Goal: Task Accomplishment & Management: Manage account settings

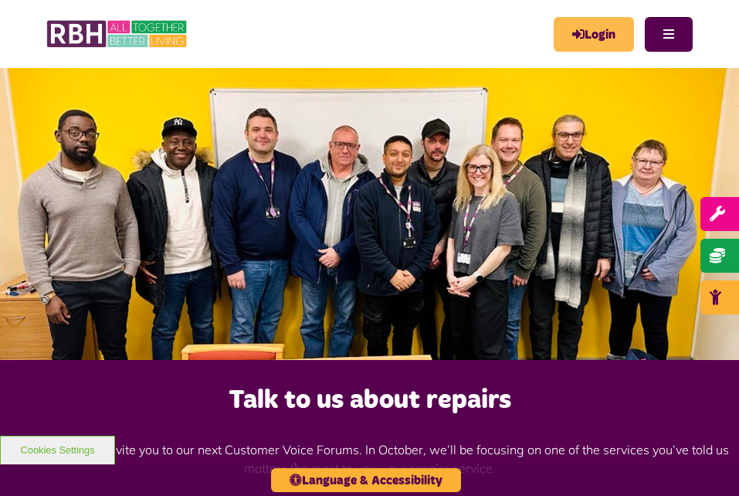
click at [0, 0] on icon "MyRBH" at bounding box center [0, 0] width 0 height 0
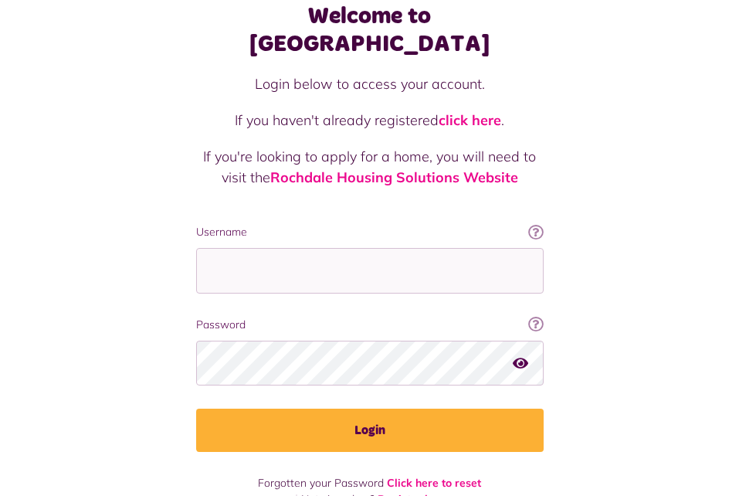
scroll to position [99, 0]
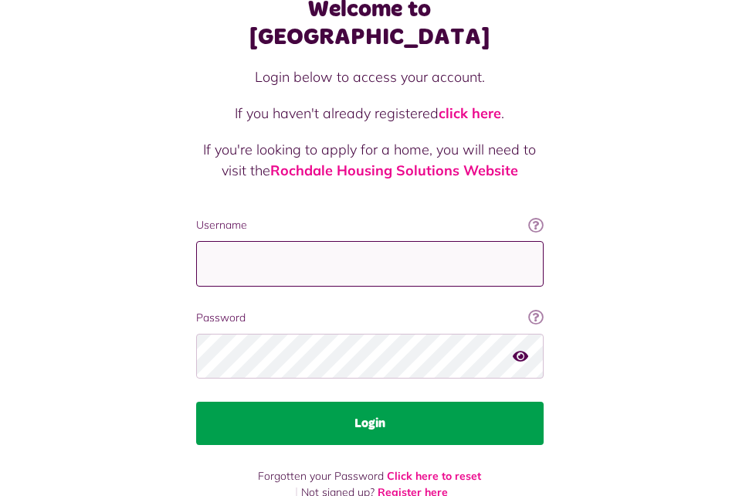
type input "**********"
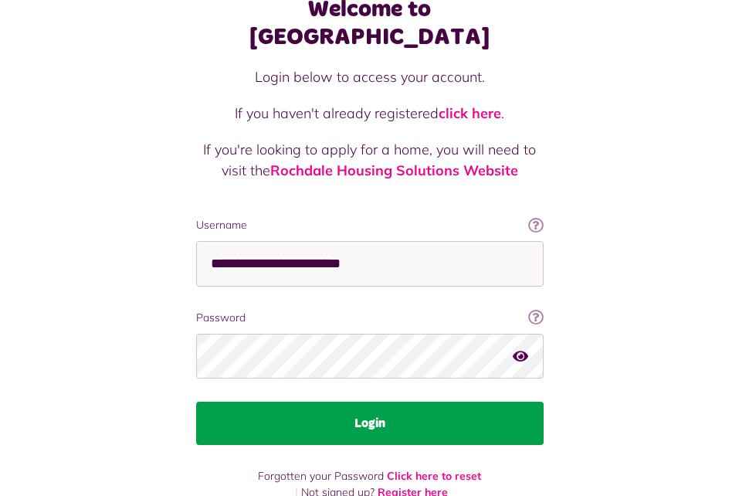
click at [401, 402] on button "Login" at bounding box center [369, 423] width 347 height 43
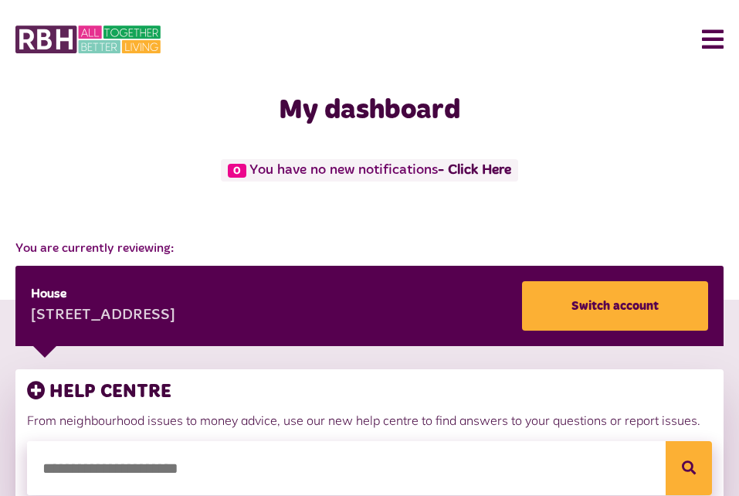
click at [718, 34] on button "Menu" at bounding box center [706, 39] width 33 height 48
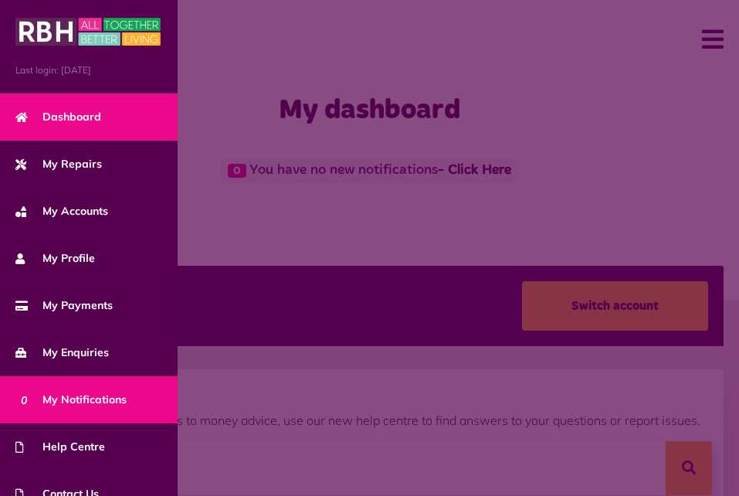
scroll to position [115, 0]
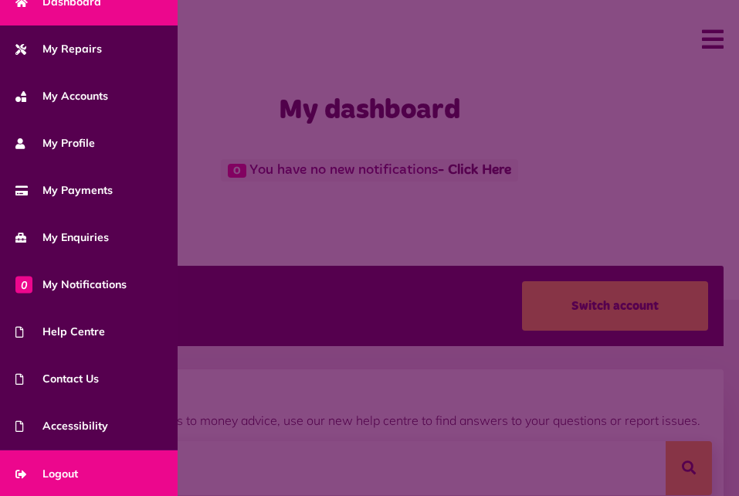
click at [74, 470] on span "Logout" at bounding box center [46, 474] width 63 height 16
